Goal: Transaction & Acquisition: Subscribe to service/newsletter

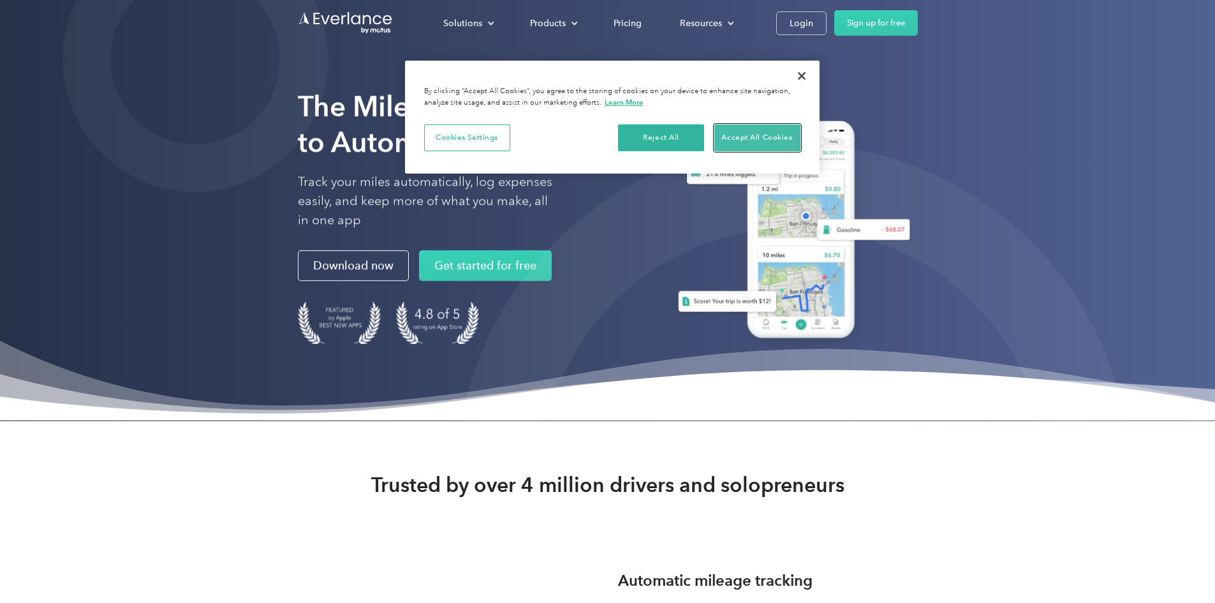
click at [734, 143] on button "Accept All Cookies" at bounding box center [758, 137] width 86 height 27
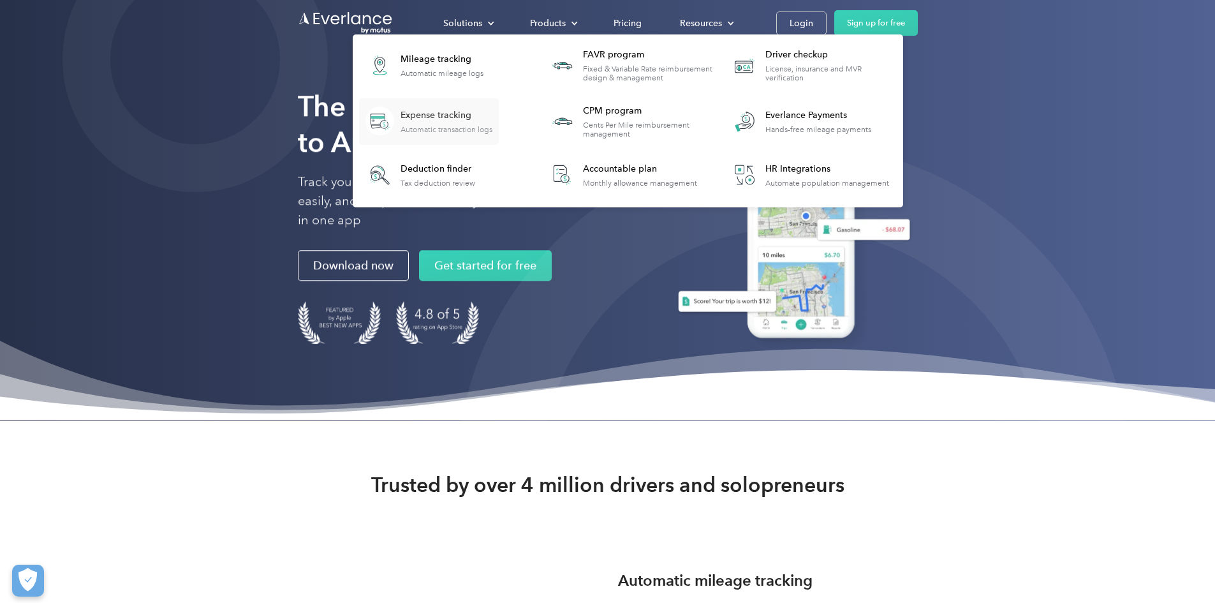
click at [493, 122] on div "Expense tracking Automatic transaction logs" at bounding box center [447, 121] width 92 height 25
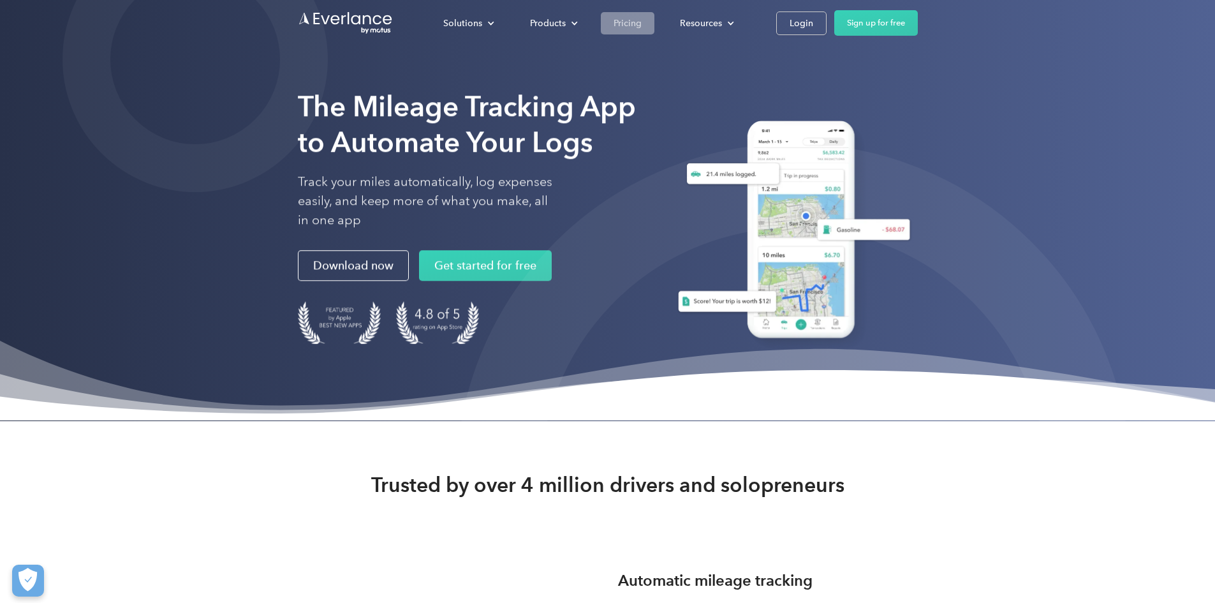
click at [642, 19] on div "Pricing" at bounding box center [628, 23] width 28 height 16
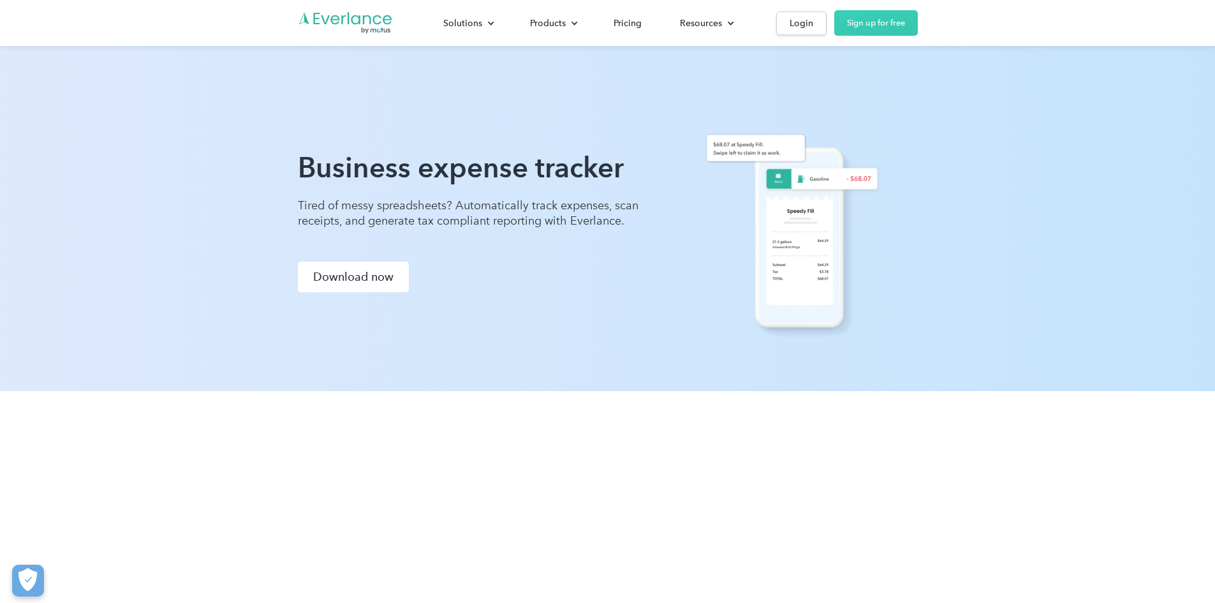
click at [918, 137] on div at bounding box center [790, 221] width 255 height 238
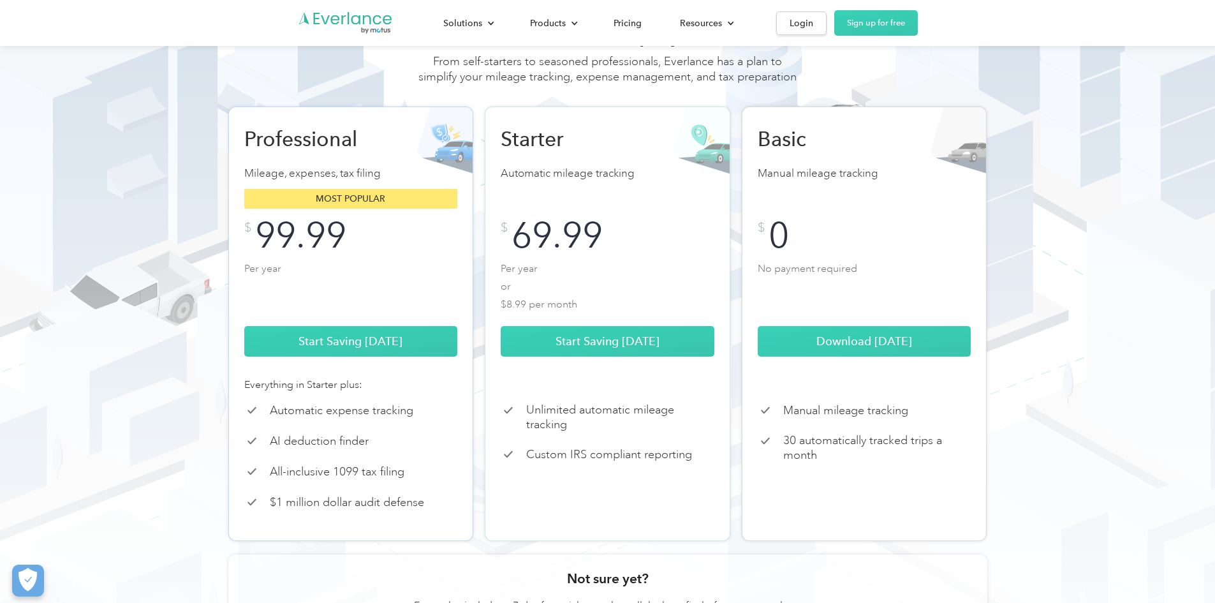
scroll to position [128, 0]
